Goal: Information Seeking & Learning: Learn about a topic

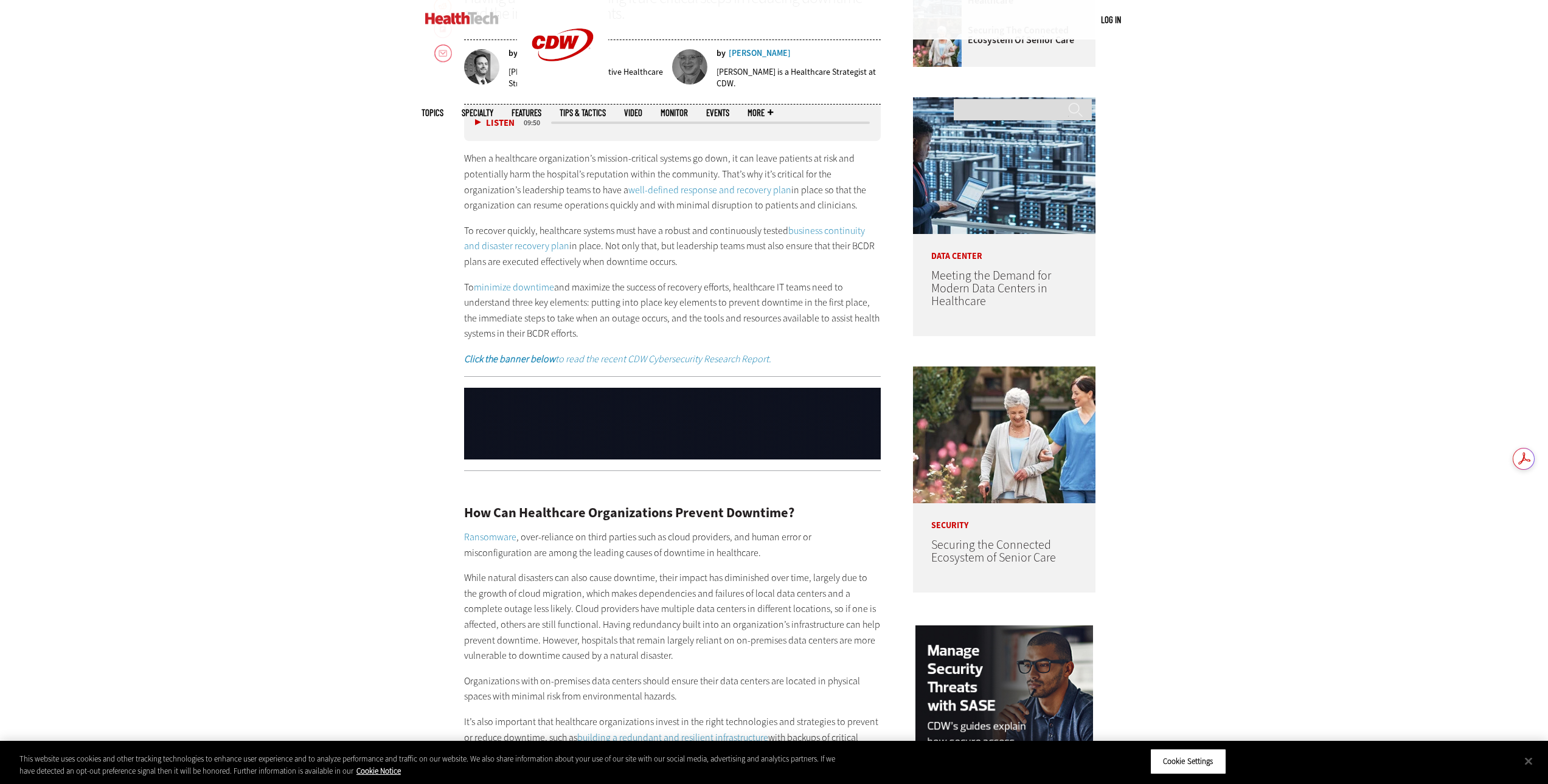
scroll to position [669, 0]
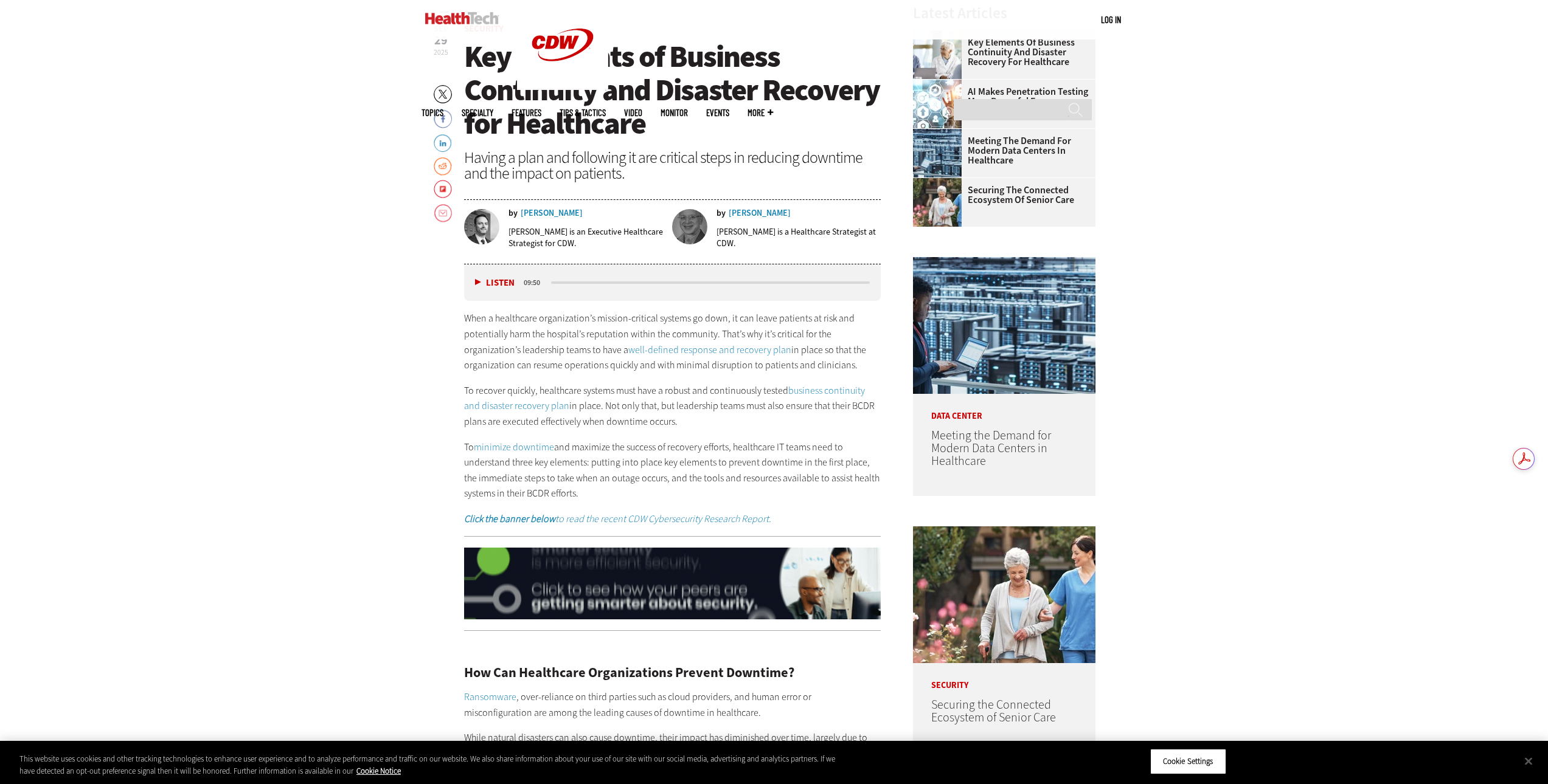
drag, startPoint x: 471, startPoint y: 55, endPoint x: 780, endPoint y: 470, distance: 517.4
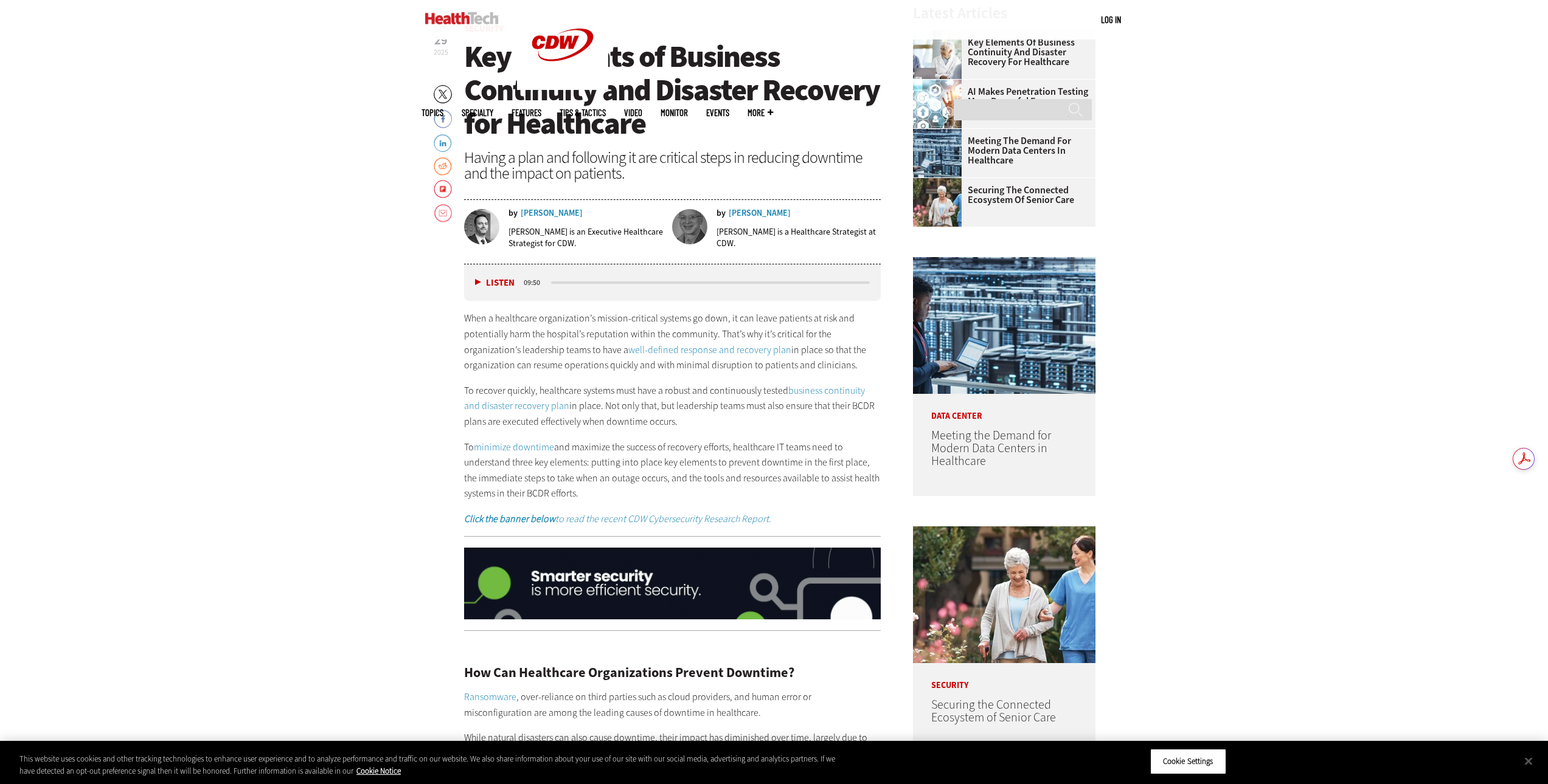
copy article "Lor Ipsumdol si Ametcons Adipiscing eli Seddoeiu Temporin utl Etdolorema Aliqua…"
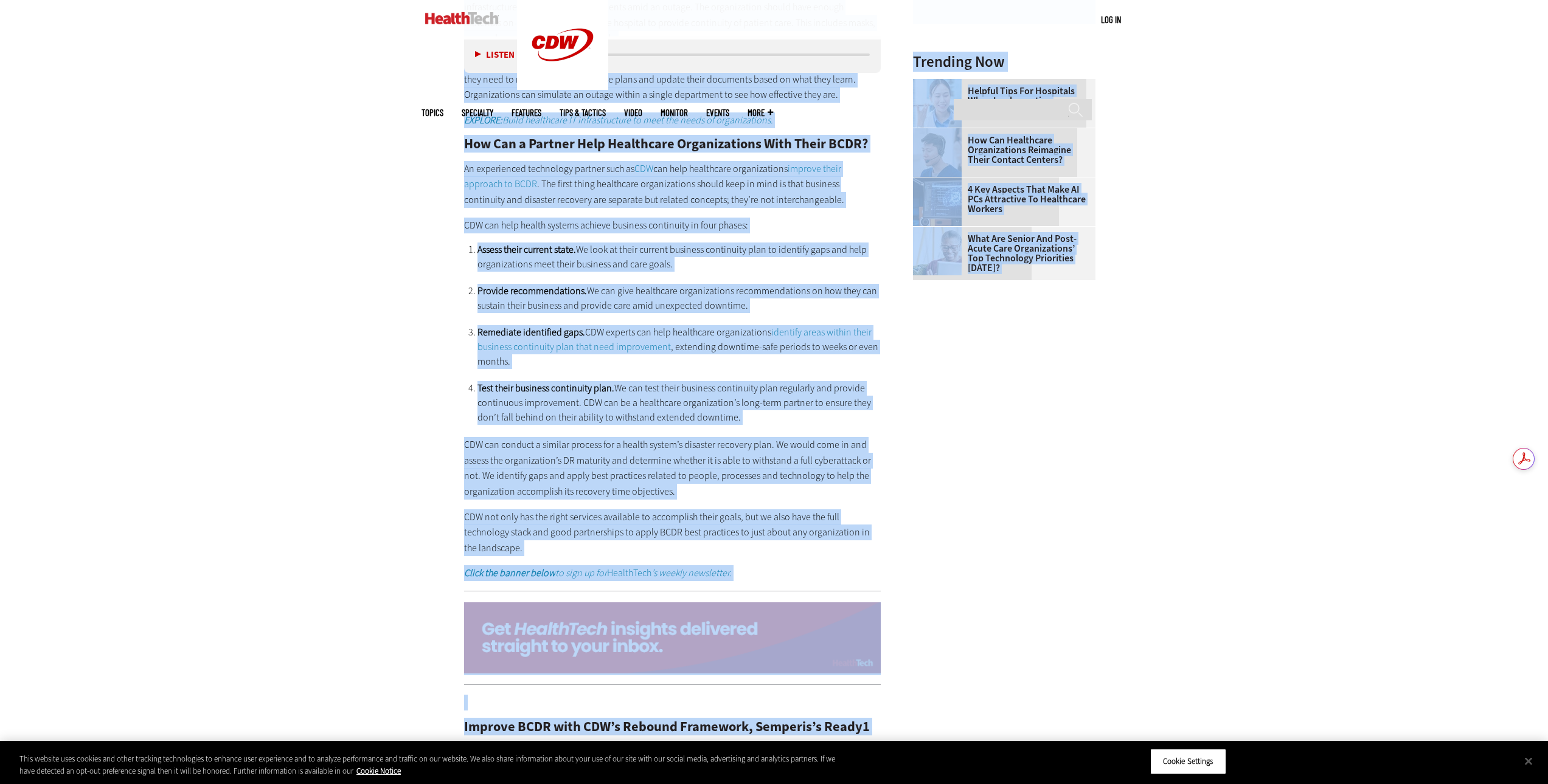
scroll to position [1939, 0]
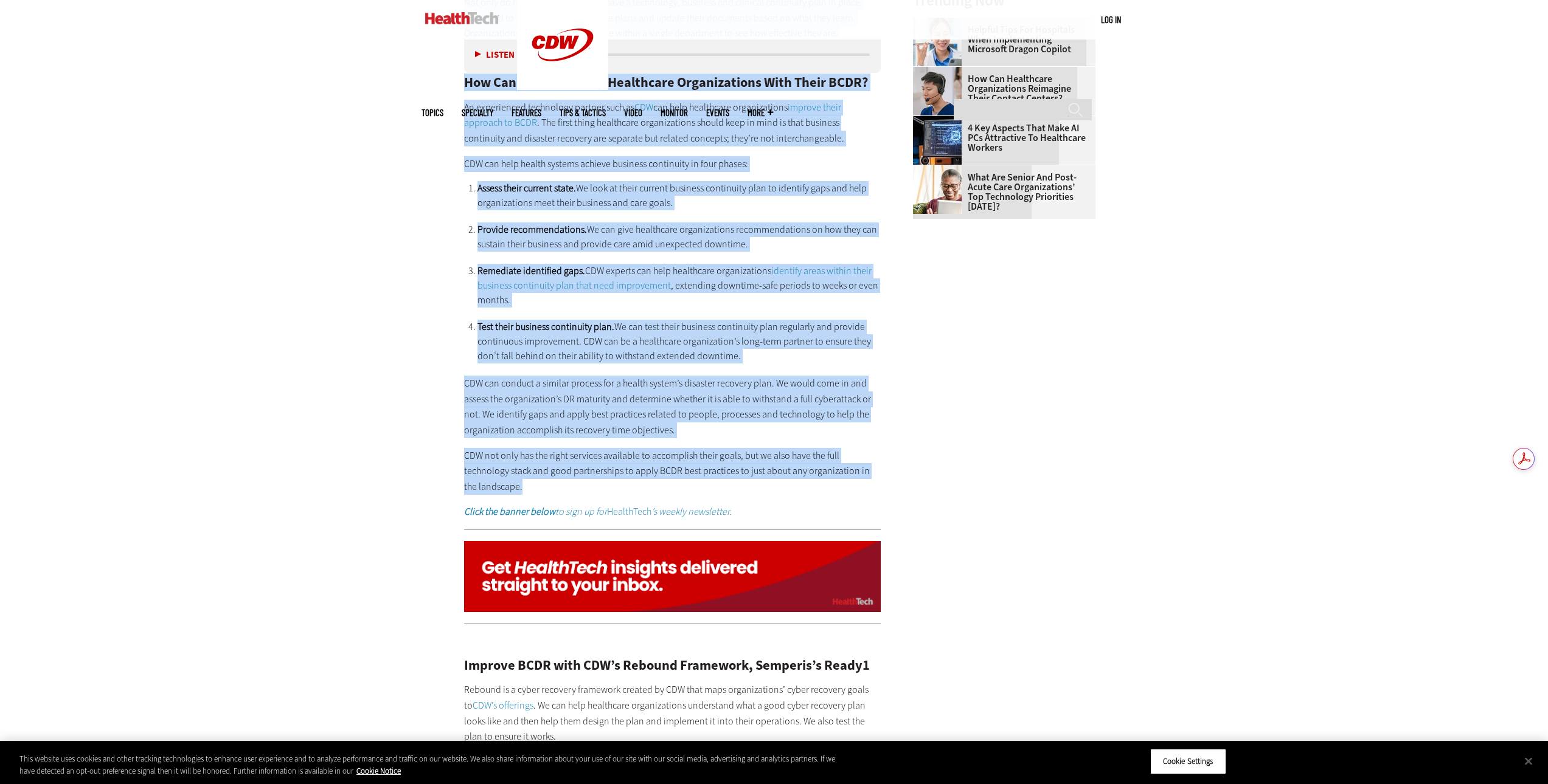
drag, startPoint x: 468, startPoint y: 244, endPoint x: 724, endPoint y: 470, distance: 341.5
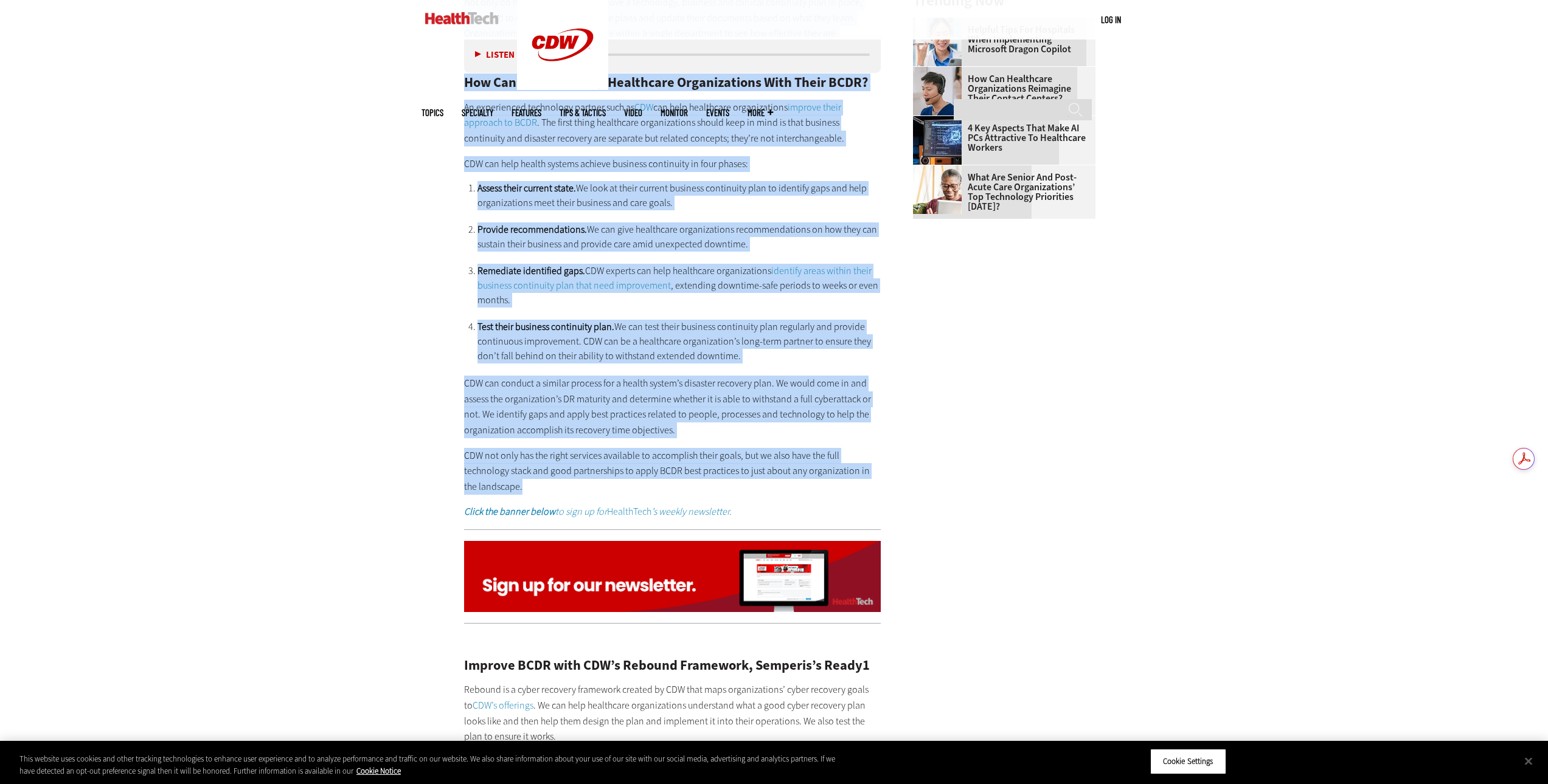
copy div "Lor Ips Dolorsitam Consecteturad Elitsed Doeiusmo? Temporinci , utla-etdolore m…"
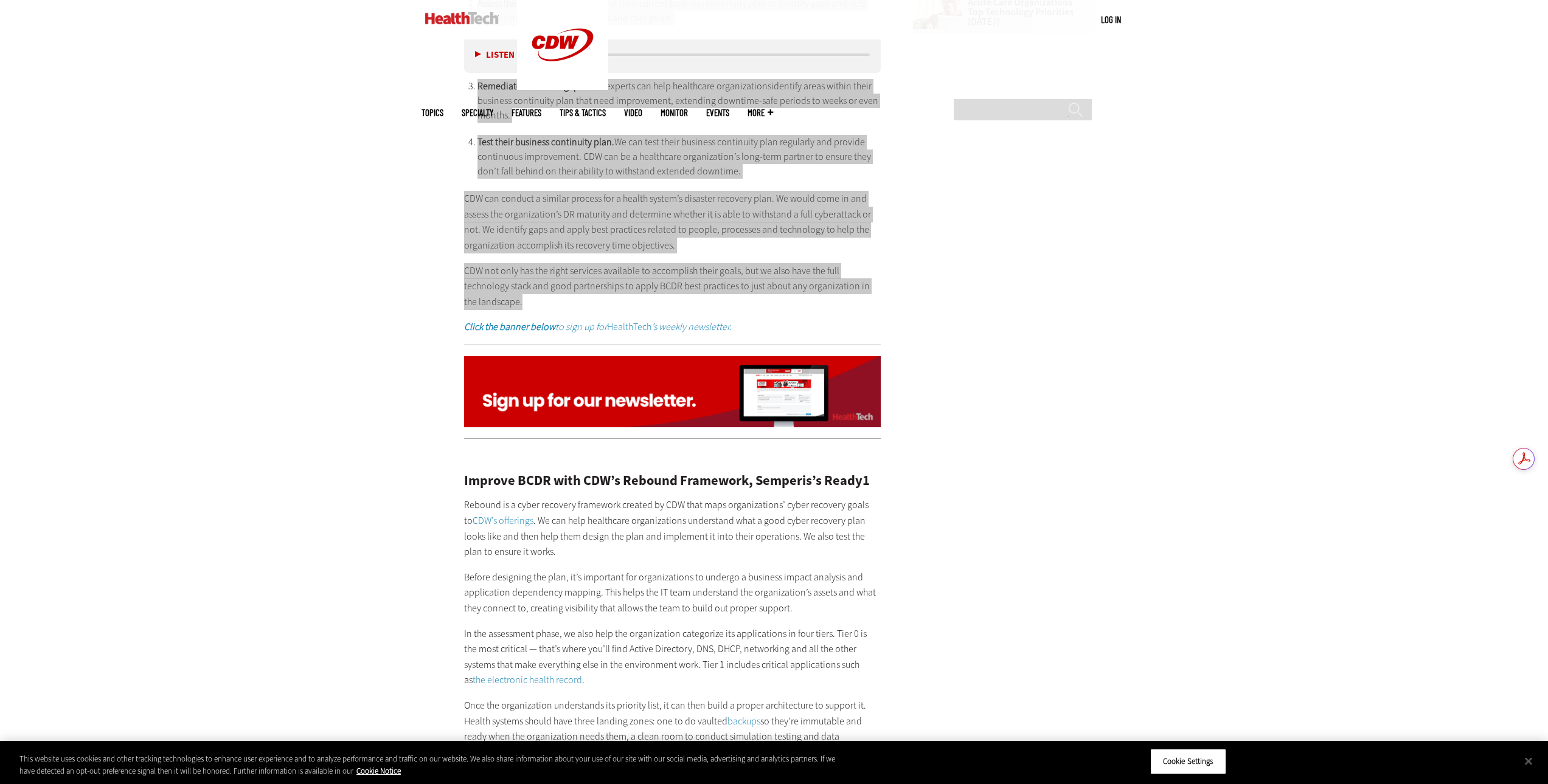
scroll to position [2182, 0]
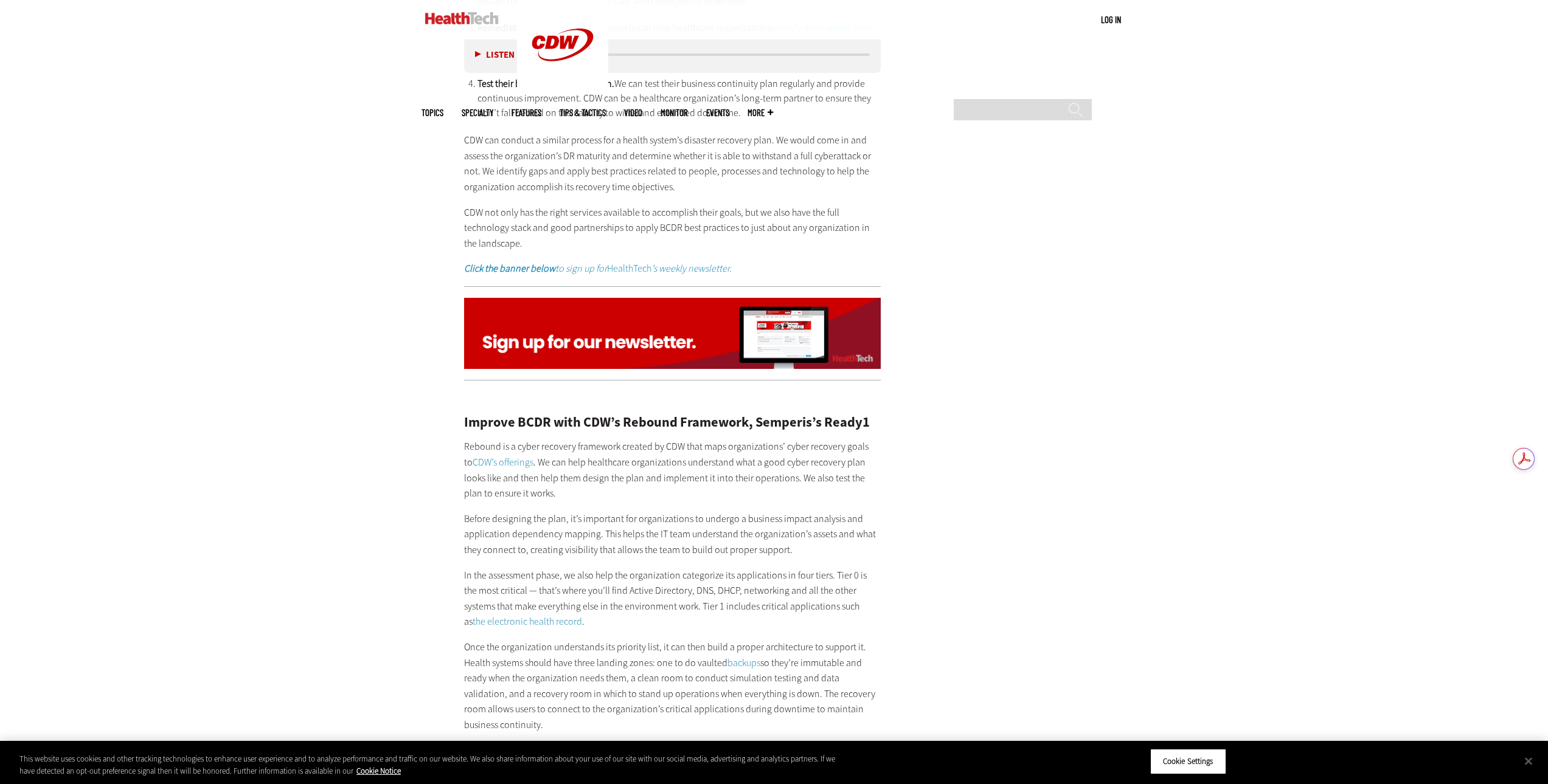
click at [460, 408] on article "[DATE] Twitter Facebook LinkedIn Reddit Flipboard Email Security Key Elements o…" at bounding box center [660, 123] width 442 height 3225
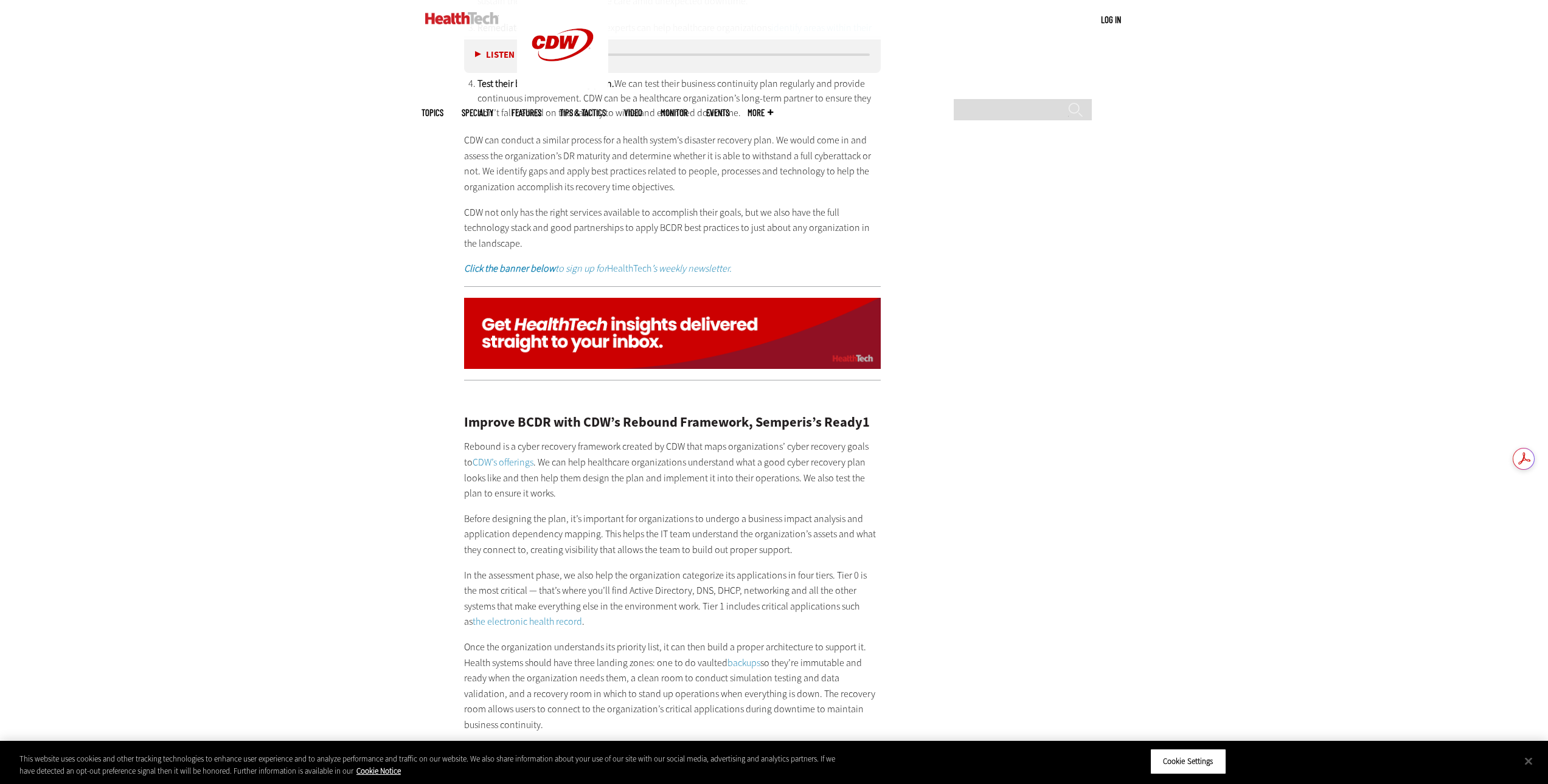
drag, startPoint x: 464, startPoint y: 419, endPoint x: 505, endPoint y: 690, distance: 274.1
click at [509, 721] on div "Improve BCDR with CDW’s Rebound Framework, Semperis’s Ready1 Rebound is a cyber…" at bounding box center [672, 759] width 417 height 737
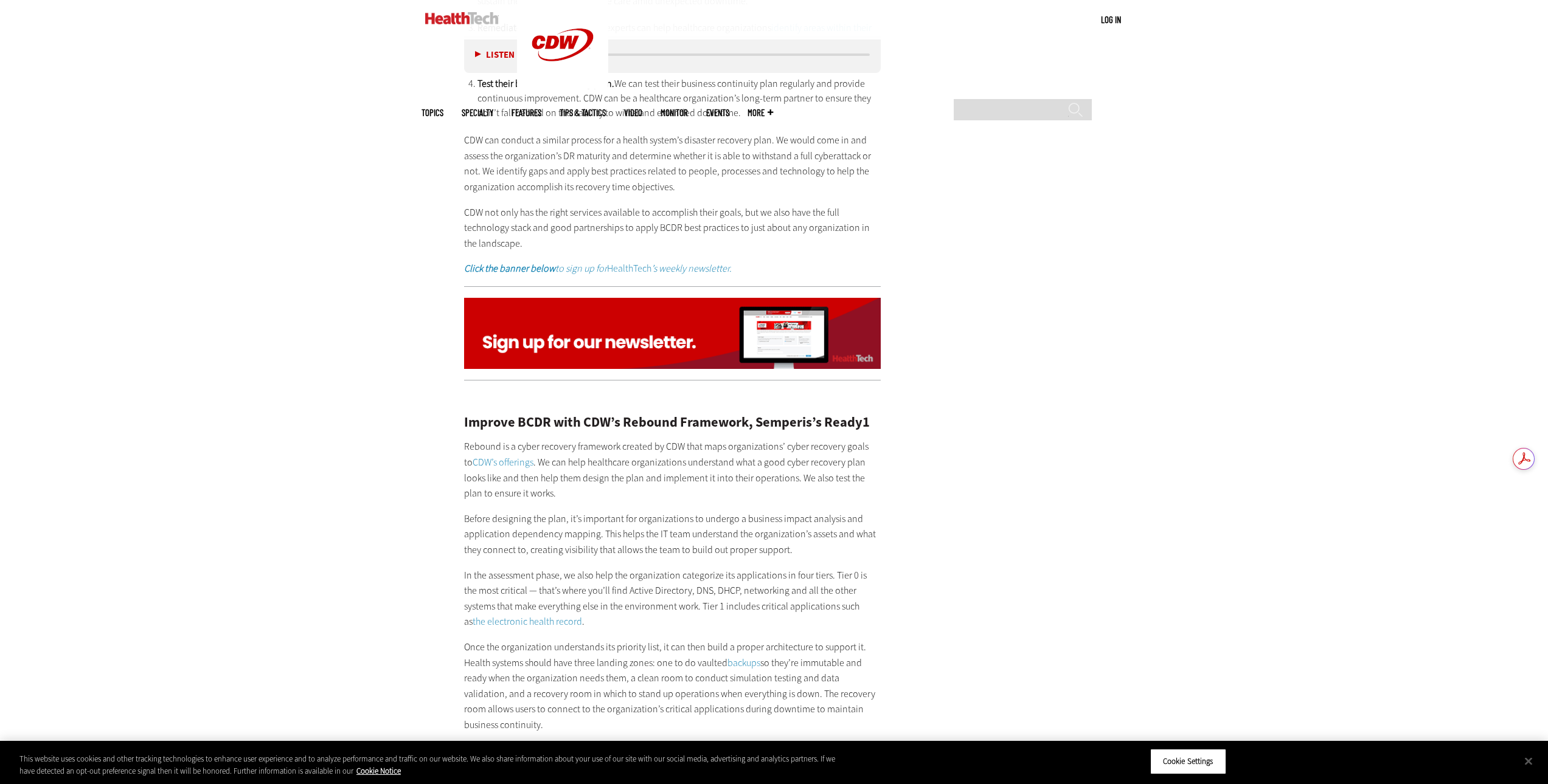
copy div "Loremip DOLO sita CON’a Elitsed Doeiusmod, Temporin’u Labor9 Etdolor ma a enima…"
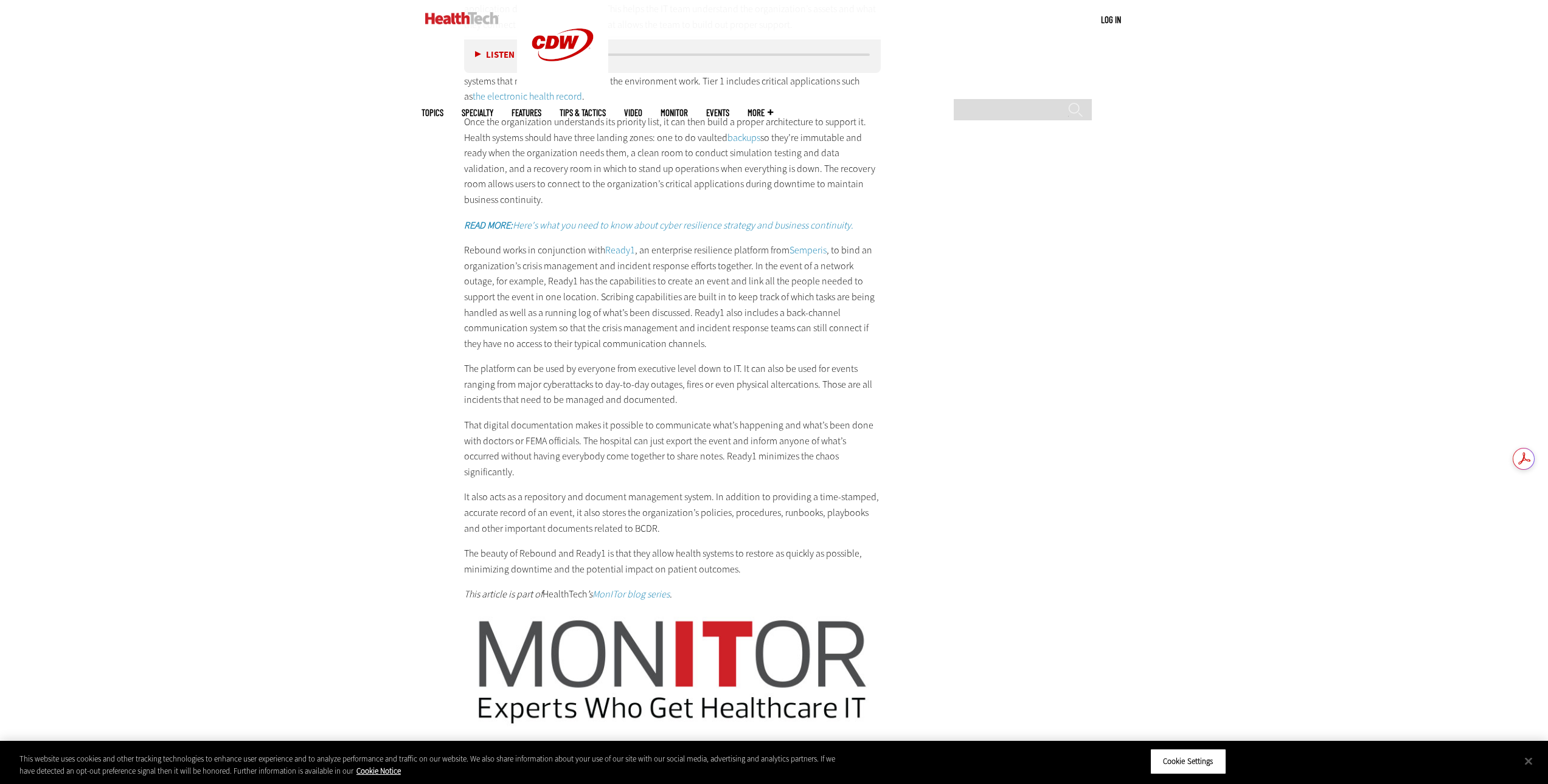
scroll to position [2669, 0]
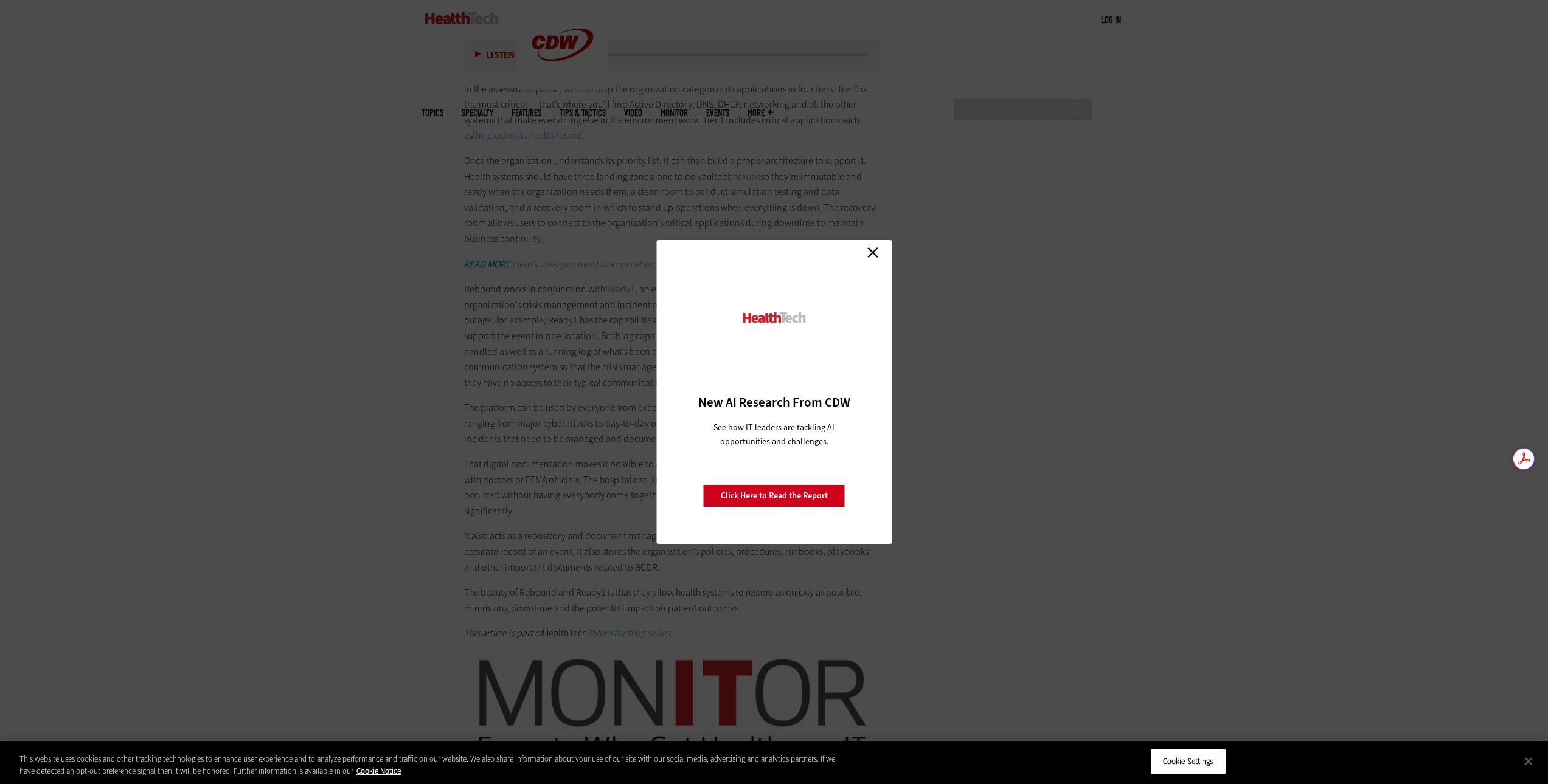
click at [878, 255] on link "Close" at bounding box center [872, 252] width 18 height 18
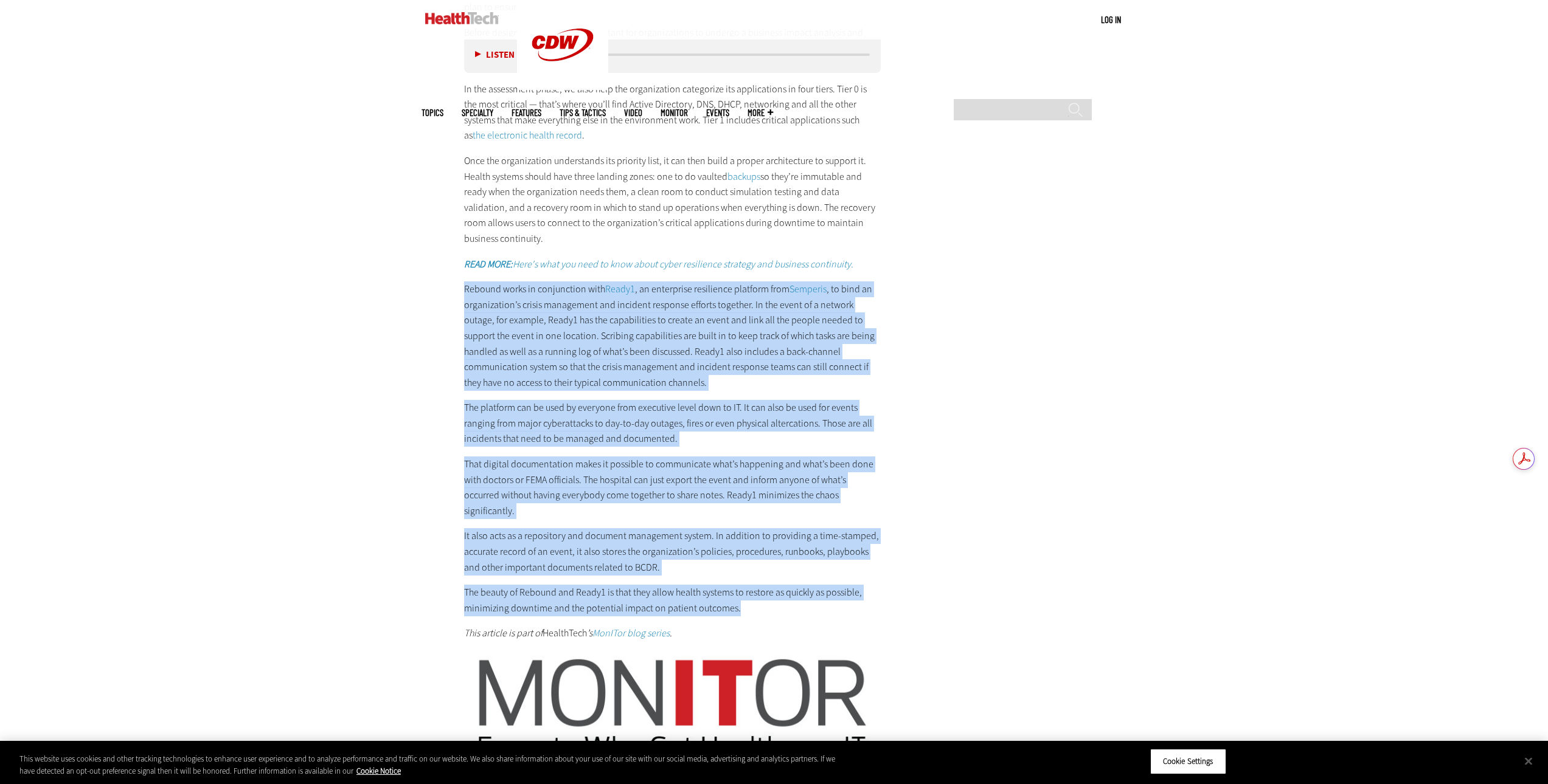
drag, startPoint x: 464, startPoint y: 288, endPoint x: 760, endPoint y: 597, distance: 427.9
click at [760, 597] on div "Improve BCDR with CDW’s Rebound Framework, Semperis’s Ready1 Rebound is a cyber…" at bounding box center [672, 272] width 417 height 737
copy div "Loremip dolor si ametconsect adip Elits8 , do eiusmodtem incididunt utlabore et…"
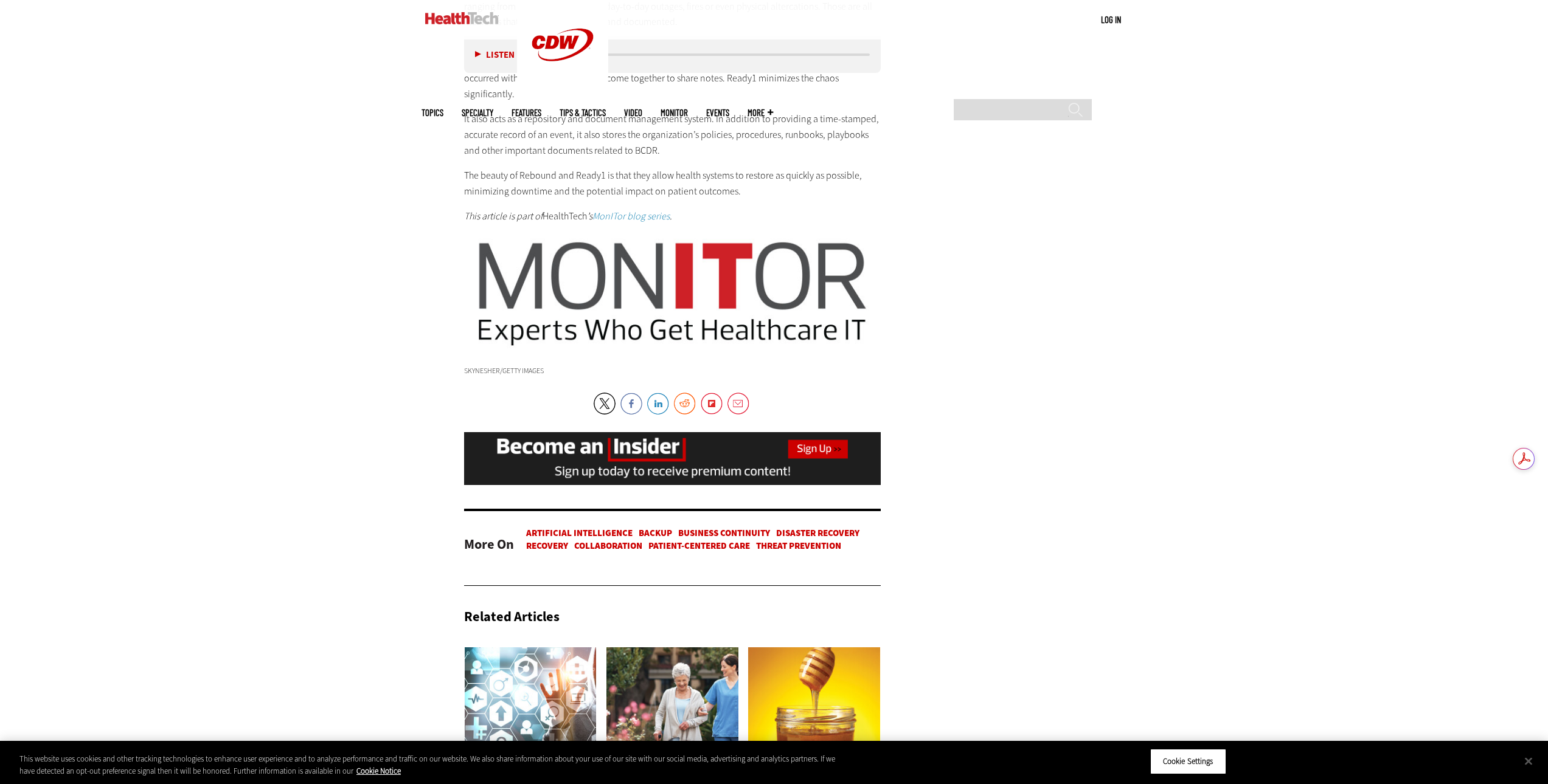
scroll to position [2851, 0]
